Goal: Navigation & Orientation: Understand site structure

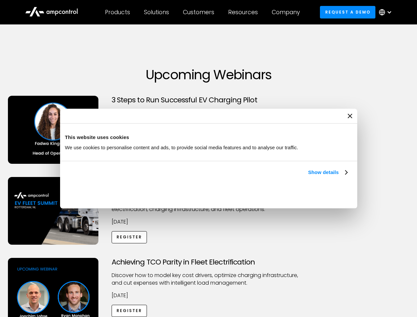
click at [308, 176] on link "Show details" at bounding box center [327, 172] width 39 height 8
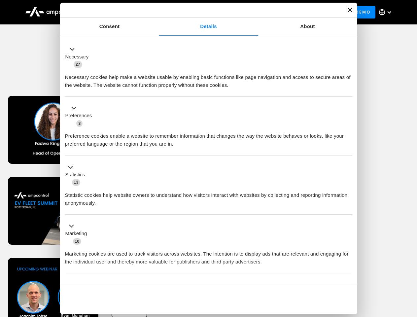
click at [348, 89] on div "Necessary cookies help make a website usable by enabling basic functions like p…" at bounding box center [208, 78] width 287 height 21
click at [409, 266] on div "Achieving TCO Parity in Fleet Electrification Discover how to model key cost dr…" at bounding box center [208, 310] width 414 height 104
click at [203, 12] on div "Customers" at bounding box center [198, 12] width 31 height 7
click at [117, 12] on div "Products" at bounding box center [117, 12] width 25 height 7
click at [157, 12] on div "Solutions" at bounding box center [156, 12] width 25 height 7
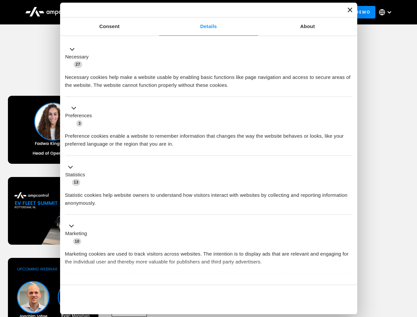
click at [200, 12] on div "Customers" at bounding box center [198, 12] width 31 height 7
click at [244, 12] on div "Resources" at bounding box center [243, 12] width 30 height 7
click at [288, 12] on div "Company" at bounding box center [285, 12] width 28 height 7
click at [387, 12] on div at bounding box center [388, 12] width 5 height 5
